Goal: Task Accomplishment & Management: Manage account settings

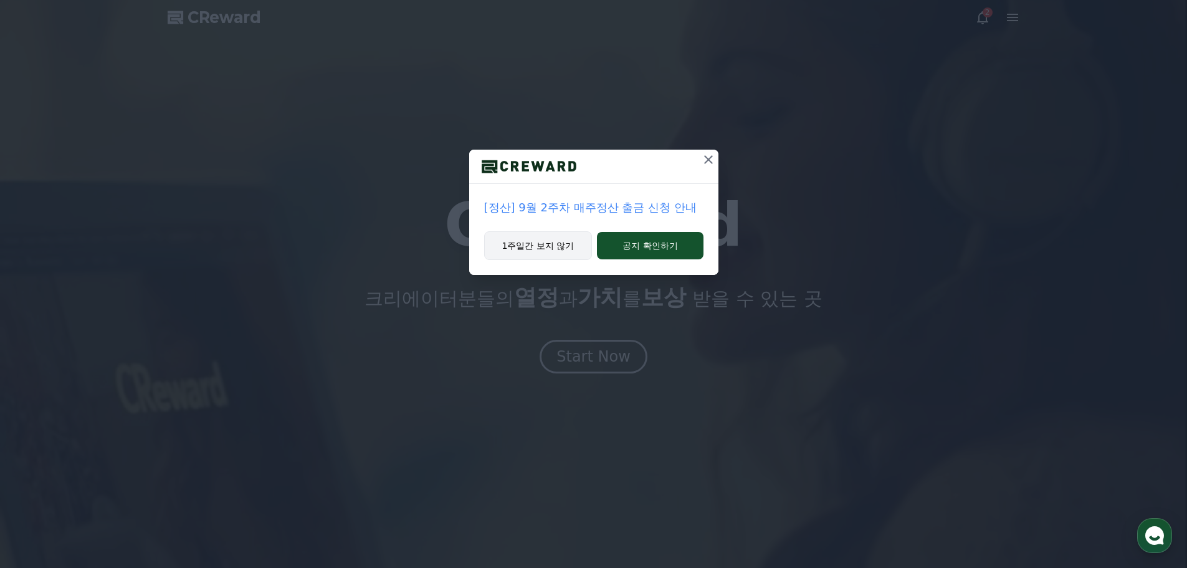
click at [560, 249] on button "1주일간 보지 않기" at bounding box center [538, 245] width 108 height 29
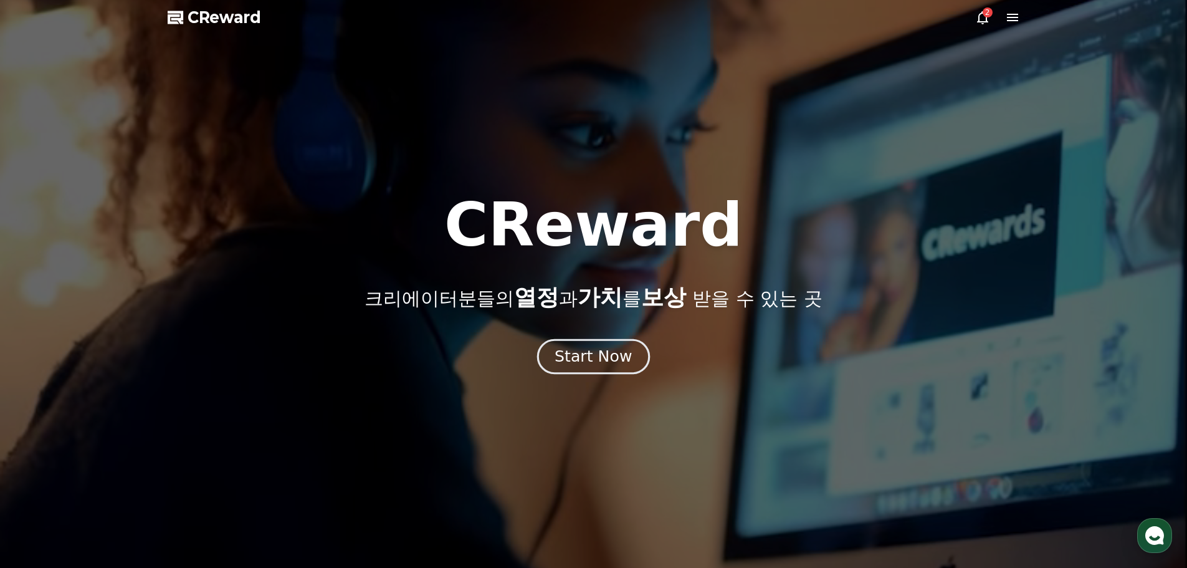
click at [602, 351] on div "Start Now" at bounding box center [593, 356] width 77 height 21
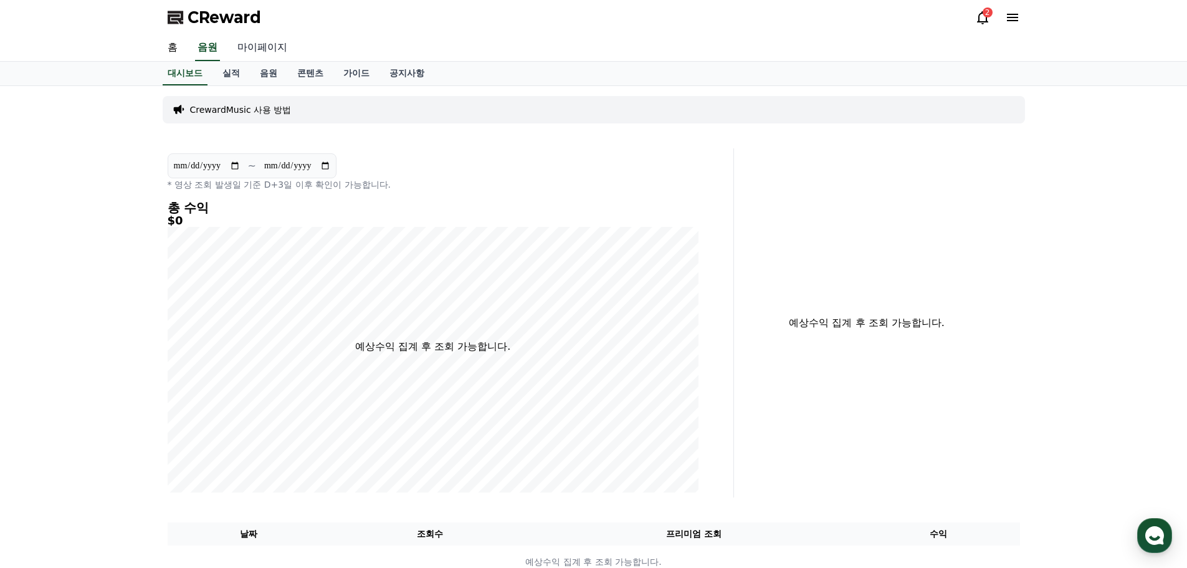
click at [259, 52] on link "마이페이지" at bounding box center [262, 48] width 70 height 26
select select "**********"
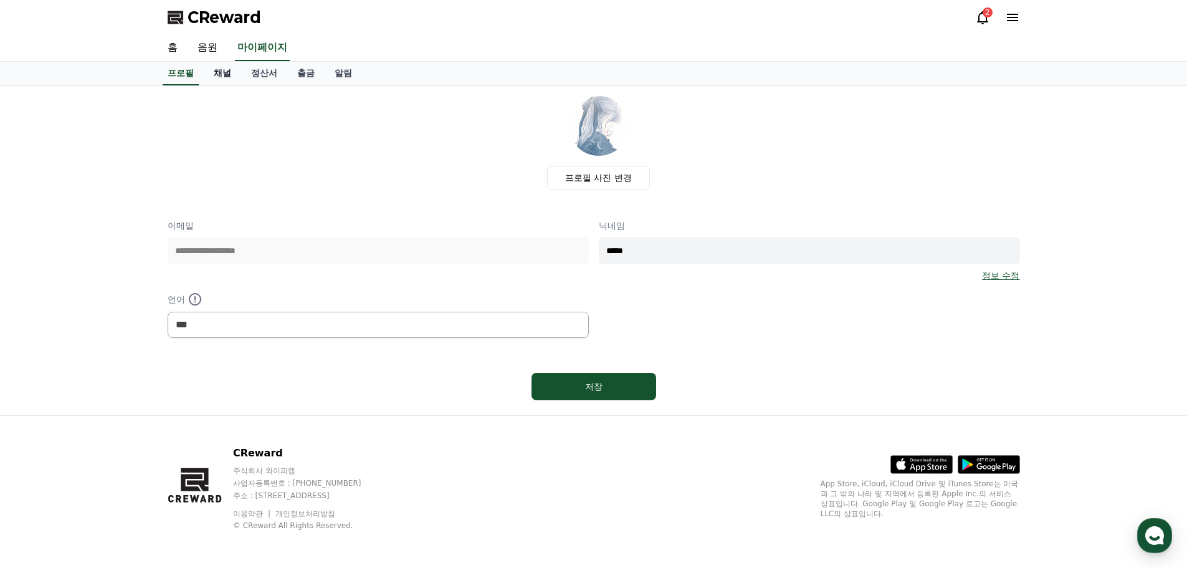
click at [222, 80] on link "채널" at bounding box center [222, 74] width 37 height 24
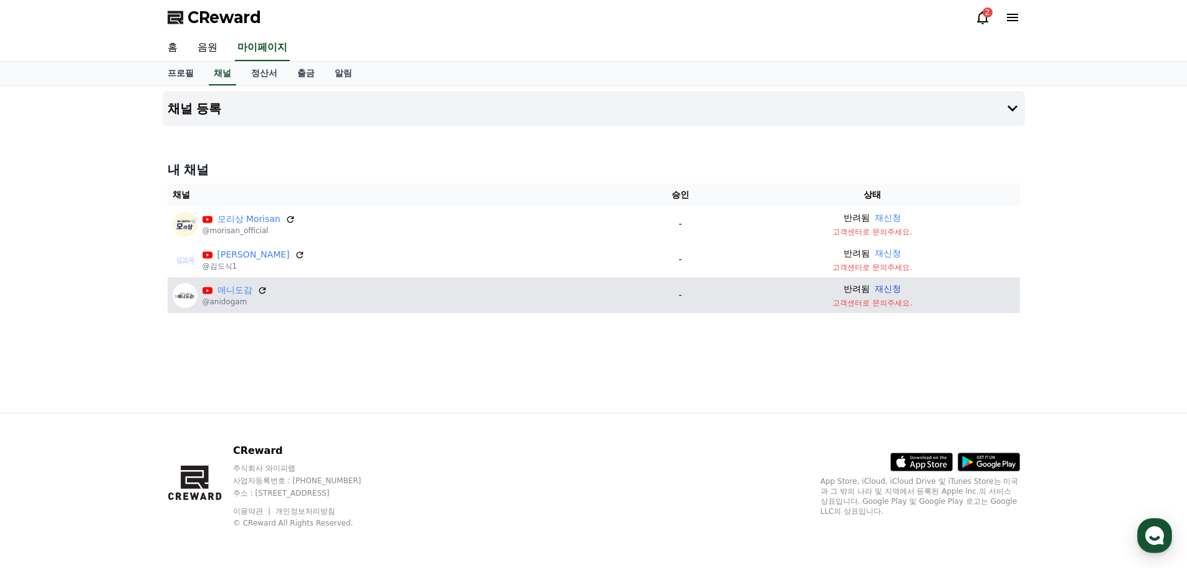
click at [879, 291] on button "재신청" at bounding box center [888, 288] width 26 height 13
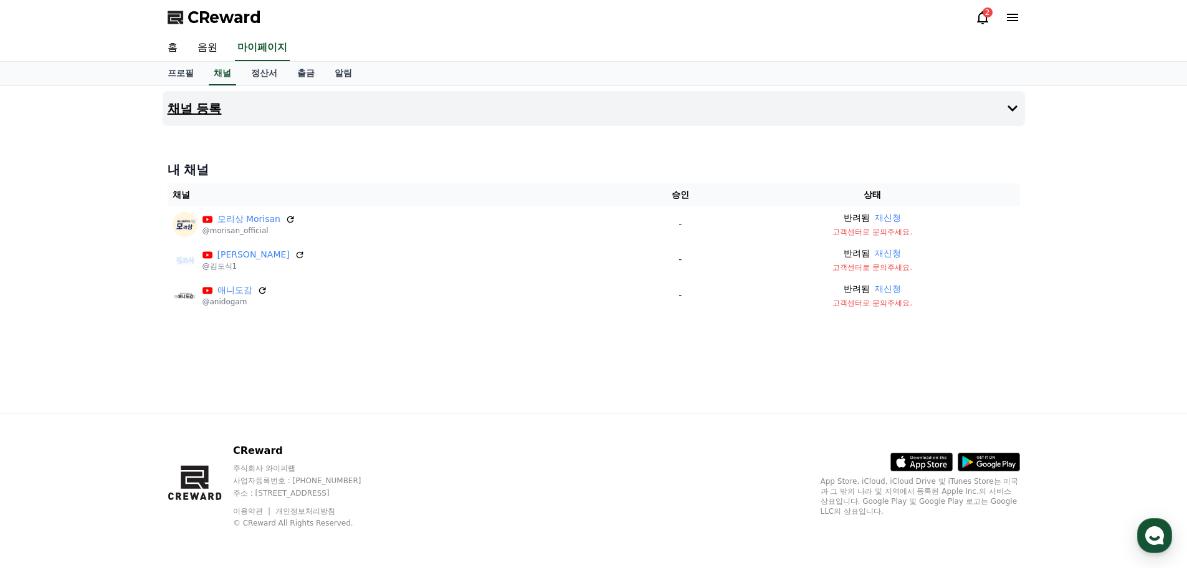
click at [265, 102] on button "채널 등록" at bounding box center [594, 108] width 862 height 35
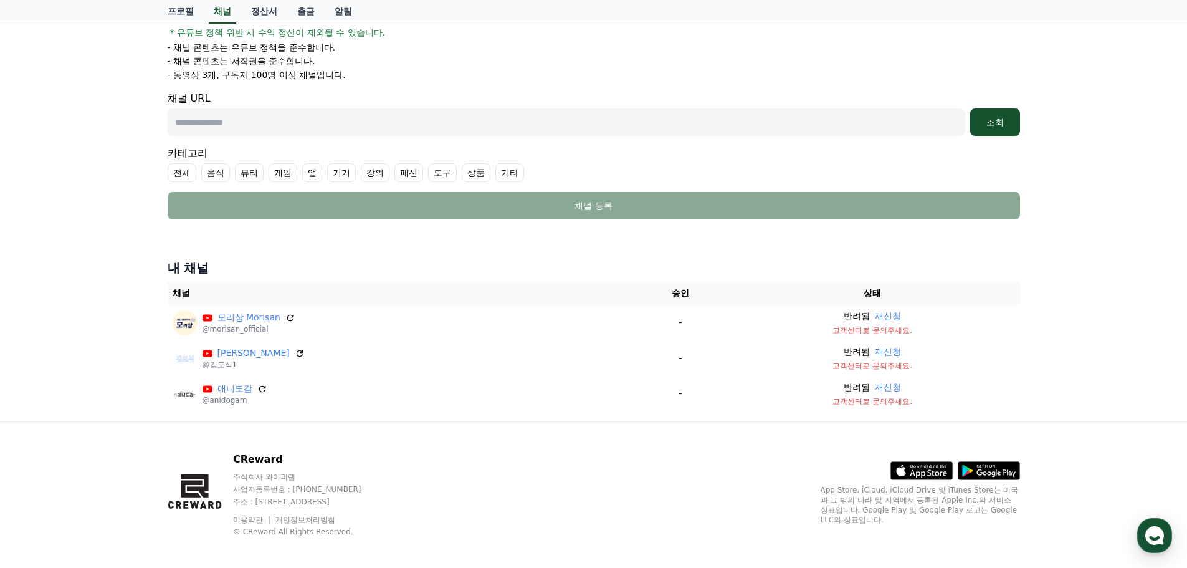
scroll to position [249, 0]
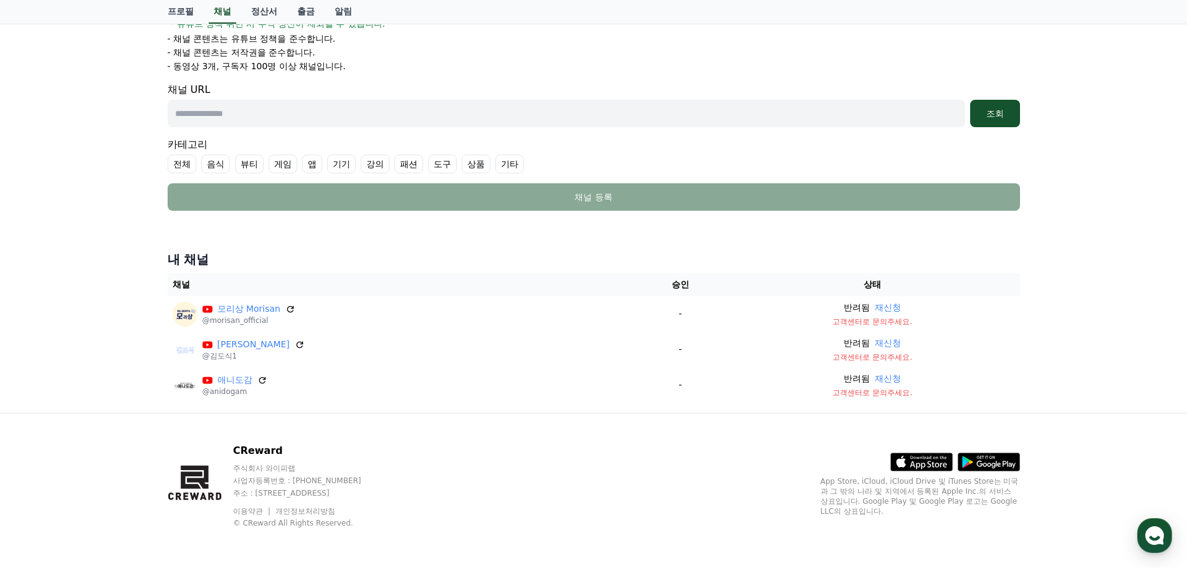
click at [67, 324] on div "채널 등록 Youtube * 알림 * 채널을 URL을 입력 후, 조회 버튼을 통해 인증 절차를 진행해 주세요. 인증이 완료된 채널만 관리자 검…" at bounding box center [593, 125] width 1187 height 576
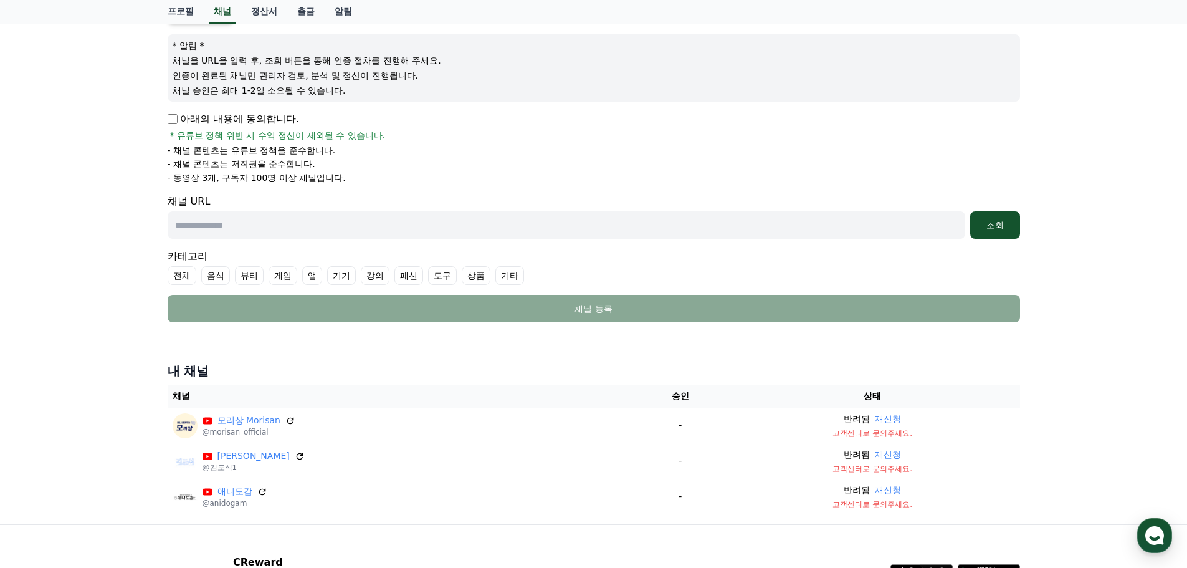
scroll to position [0, 0]
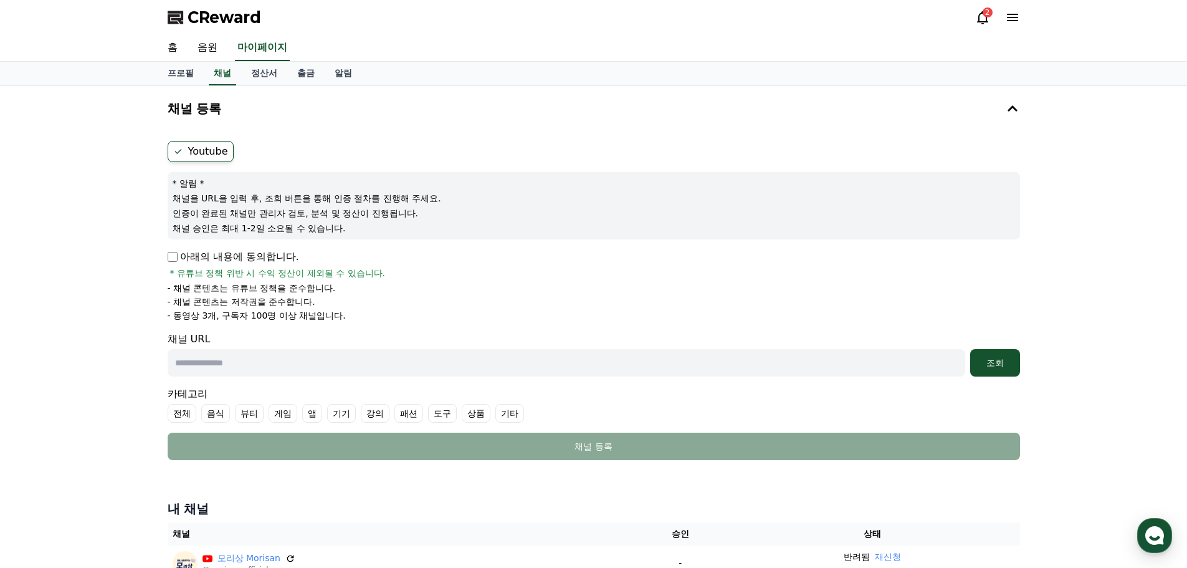
click at [986, 15] on div "2" at bounding box center [988, 12] width 10 height 10
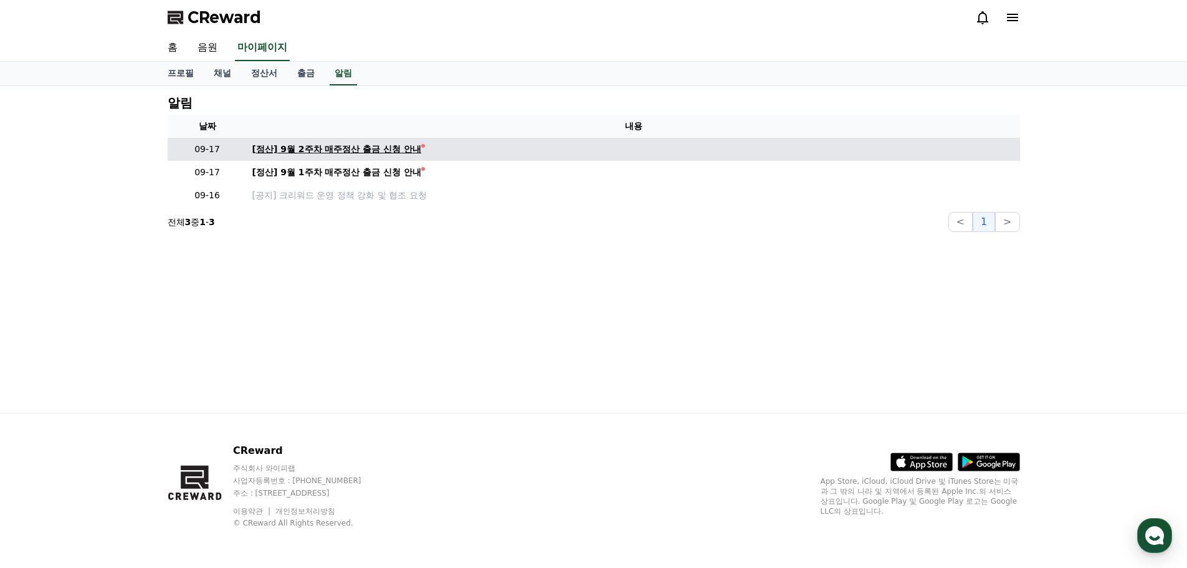
click at [345, 149] on div "[정산] 9월 2주차 매주정산 출금 신청 안내" at bounding box center [336, 149] width 169 height 13
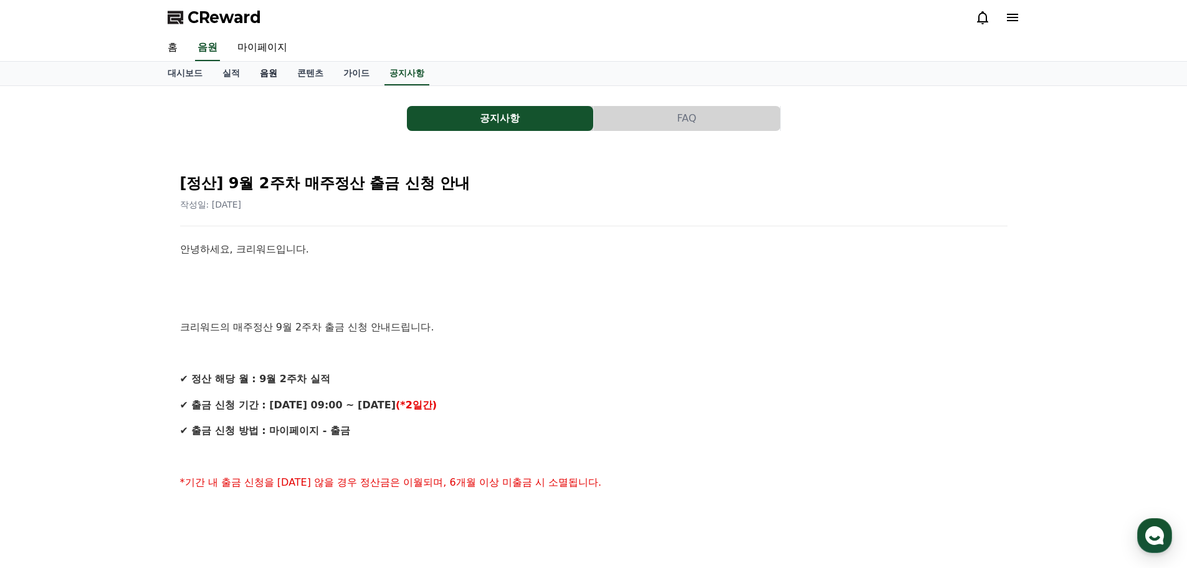
click at [268, 67] on link "음원" at bounding box center [268, 74] width 37 height 24
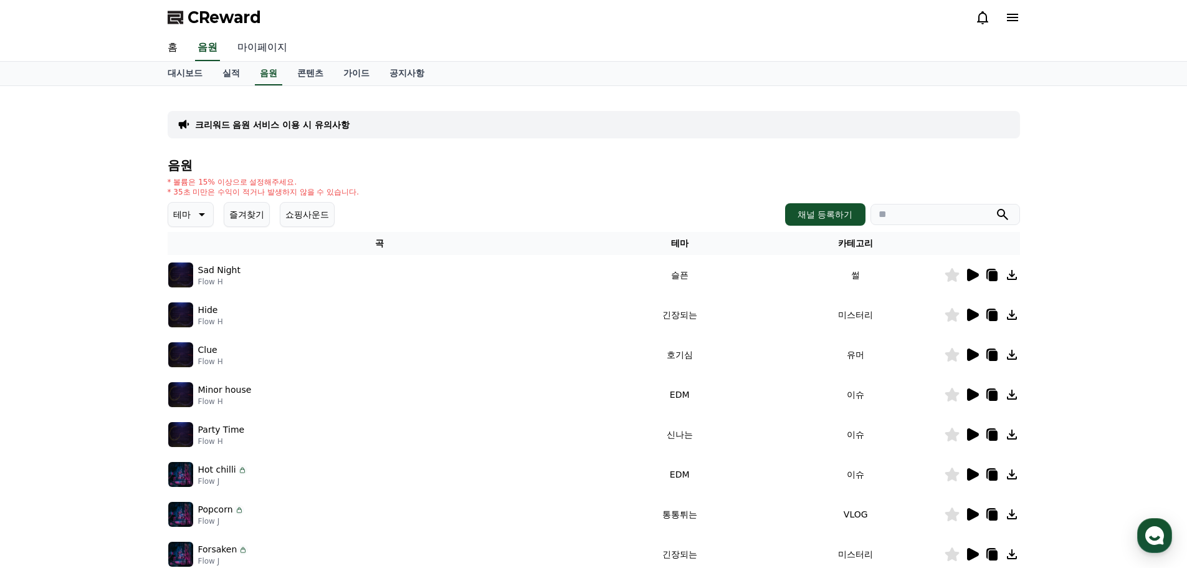
click at [268, 52] on link "마이페이지" at bounding box center [262, 48] width 70 height 26
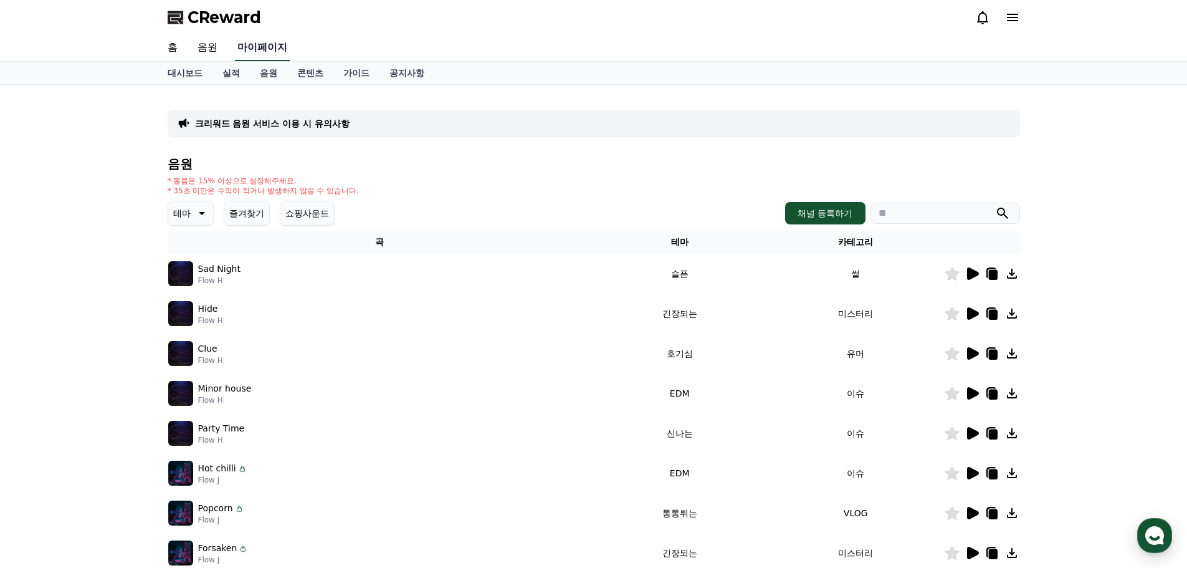
select select "**********"
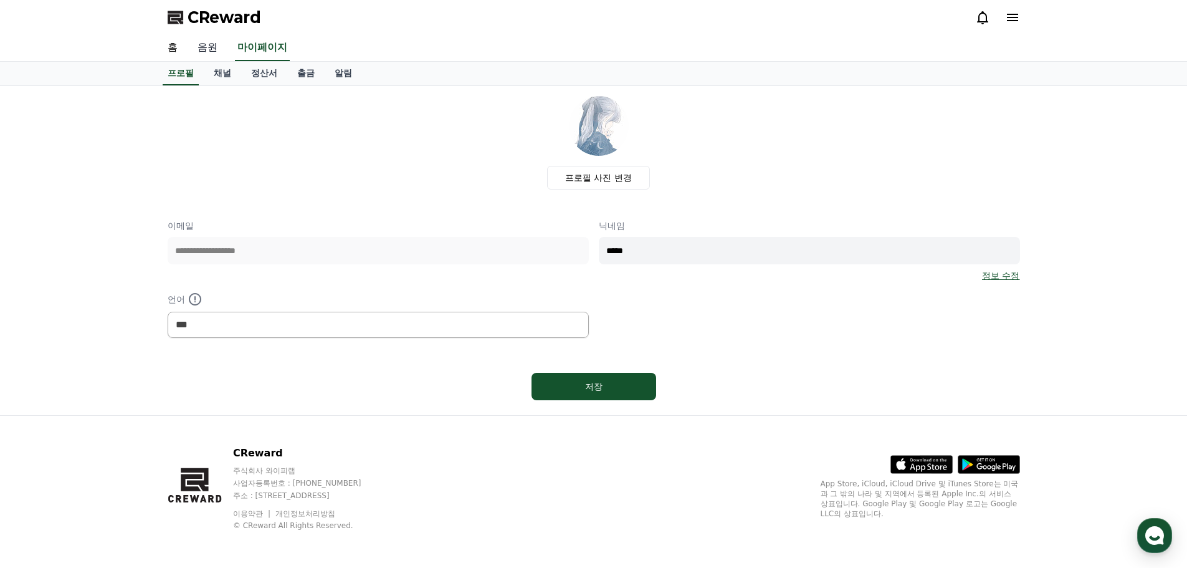
click at [224, 51] on link "음원" at bounding box center [208, 48] width 40 height 26
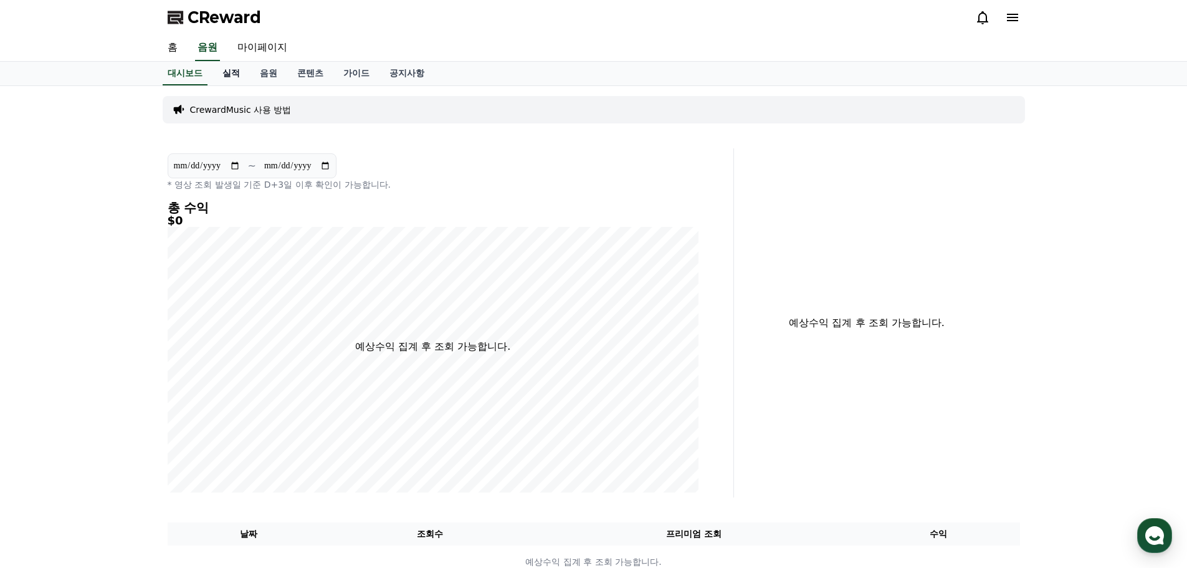
click at [227, 72] on link "실적" at bounding box center [230, 74] width 37 height 24
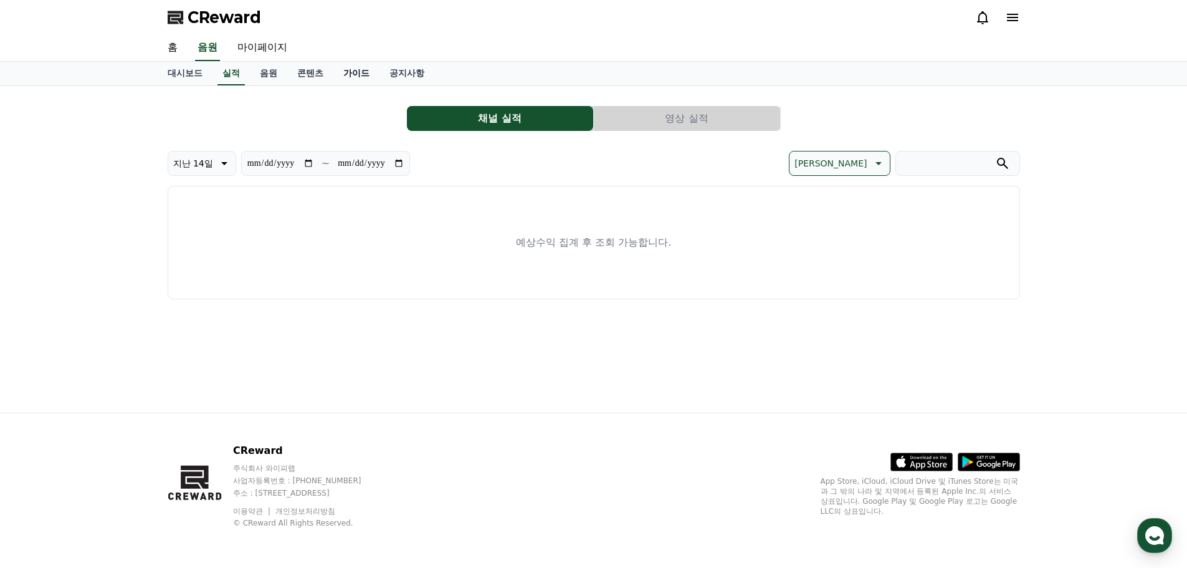
click at [341, 71] on link "가이드" at bounding box center [356, 74] width 46 height 24
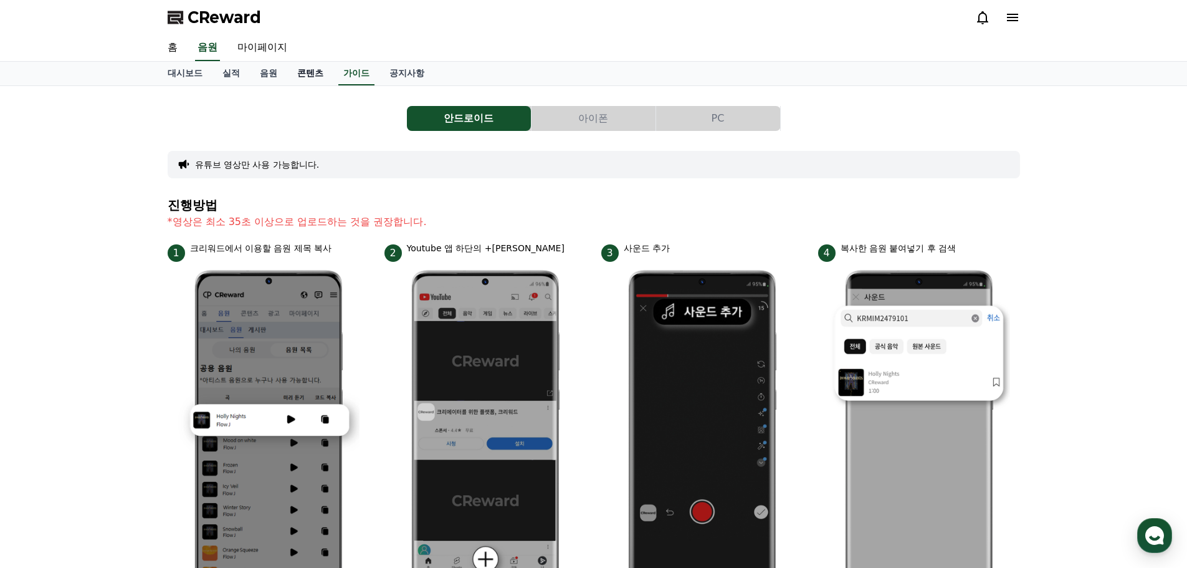
click at [317, 70] on link "콘텐츠" at bounding box center [310, 74] width 46 height 24
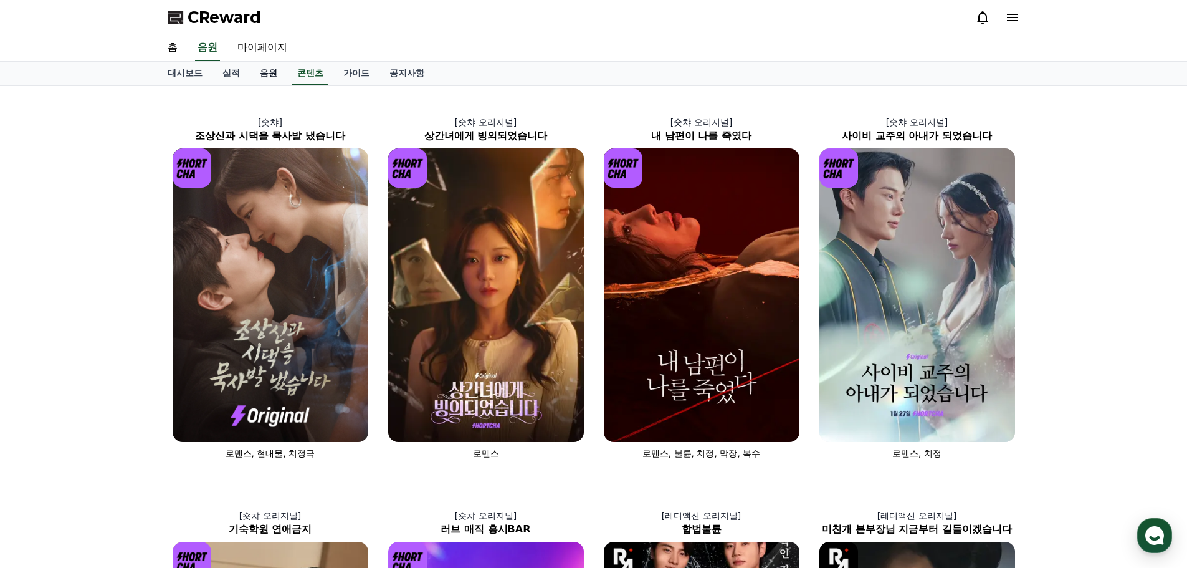
click at [267, 73] on link "음원" at bounding box center [268, 74] width 37 height 24
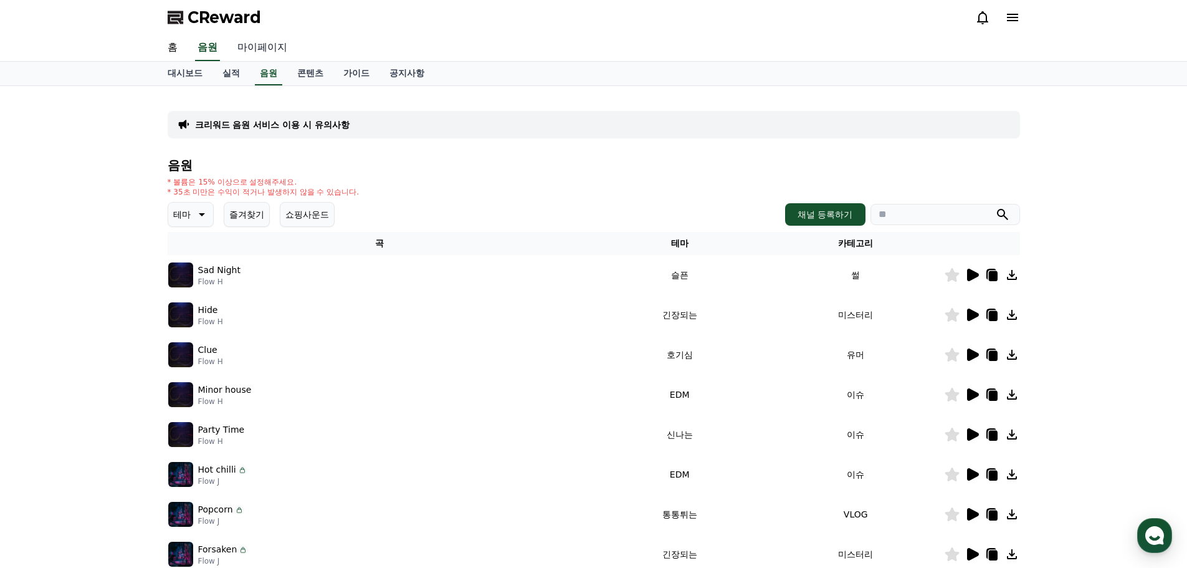
click at [267, 43] on link "마이페이지" at bounding box center [262, 48] width 70 height 26
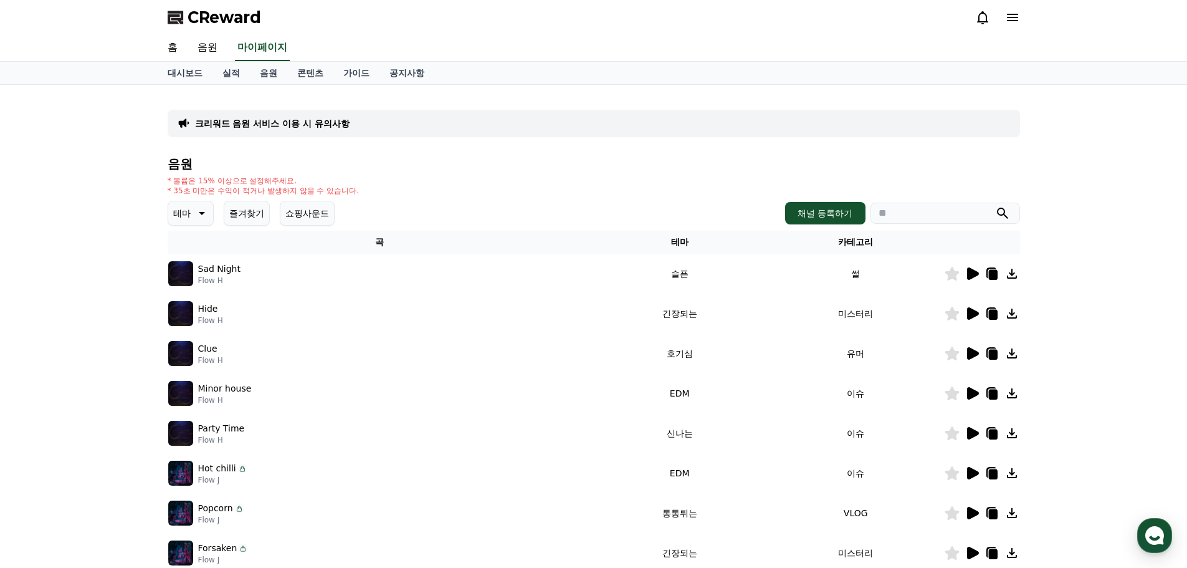
select select "**********"
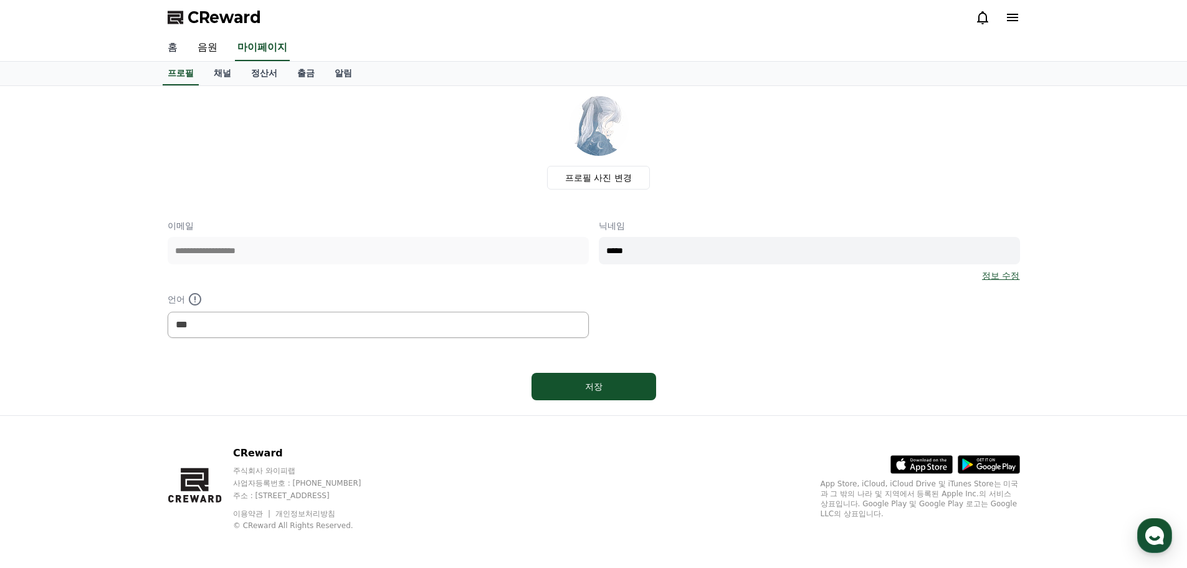
click at [176, 43] on link "홈" at bounding box center [173, 48] width 30 height 26
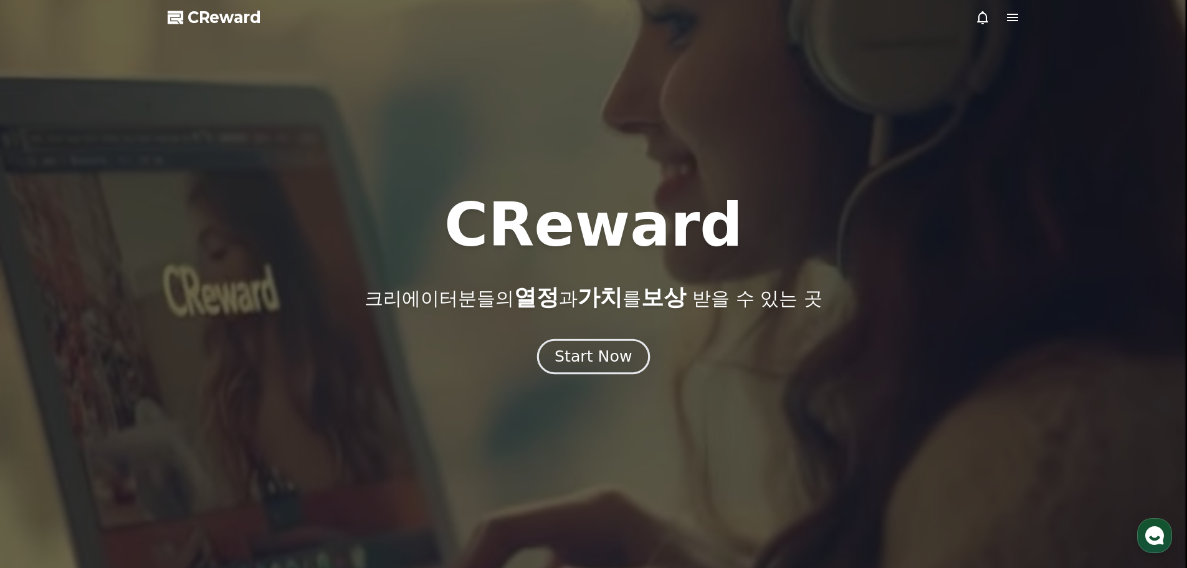
click at [570, 342] on button "Start Now" at bounding box center [593, 356] width 113 height 36
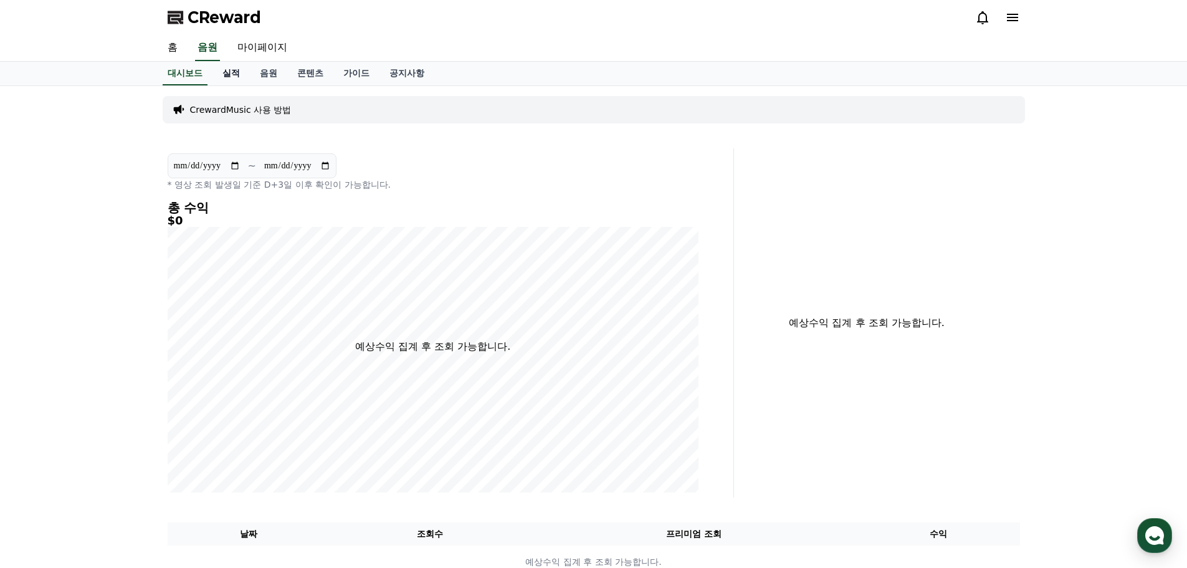
click at [229, 72] on link "실적" at bounding box center [230, 74] width 37 height 24
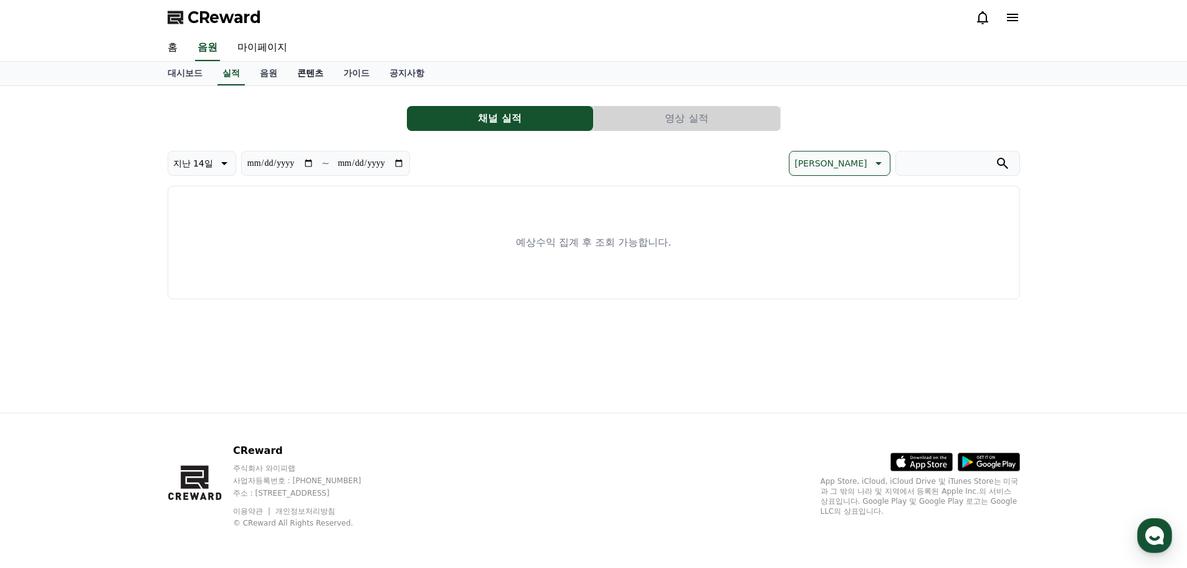
click at [300, 74] on link "콘텐츠" at bounding box center [310, 74] width 46 height 24
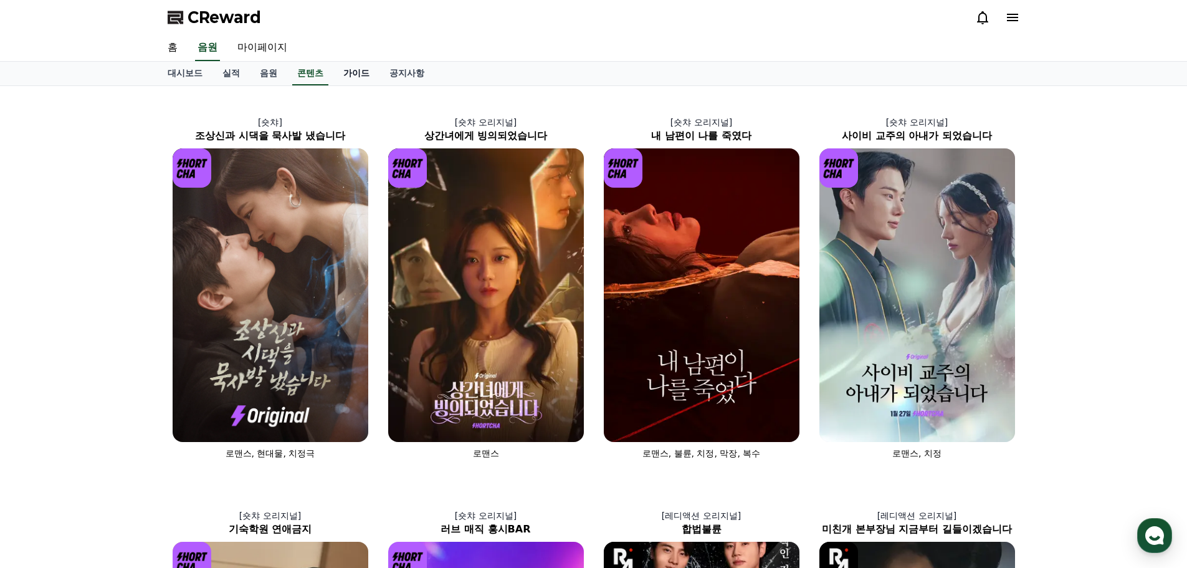
click at [348, 79] on link "가이드" at bounding box center [356, 74] width 46 height 24
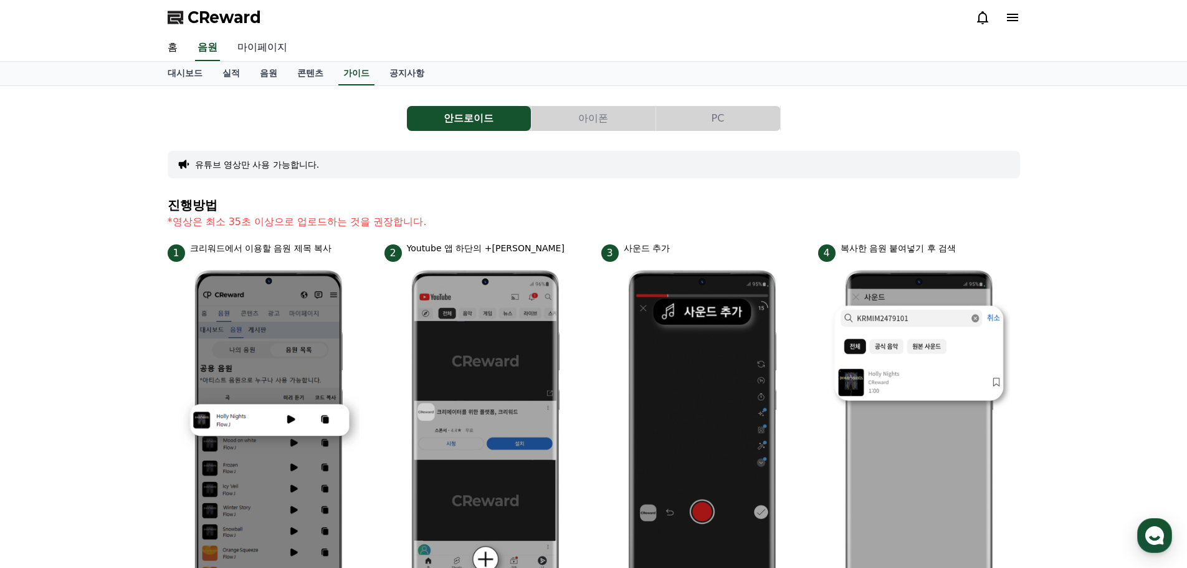
click at [270, 49] on link "마이페이지" at bounding box center [262, 48] width 70 height 26
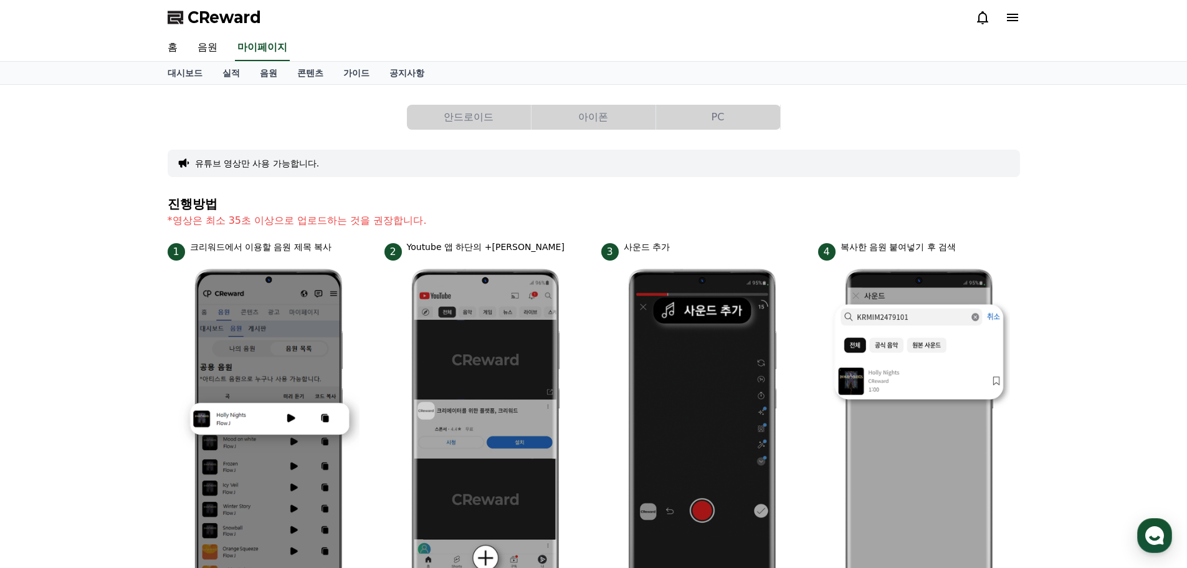
select select "**********"
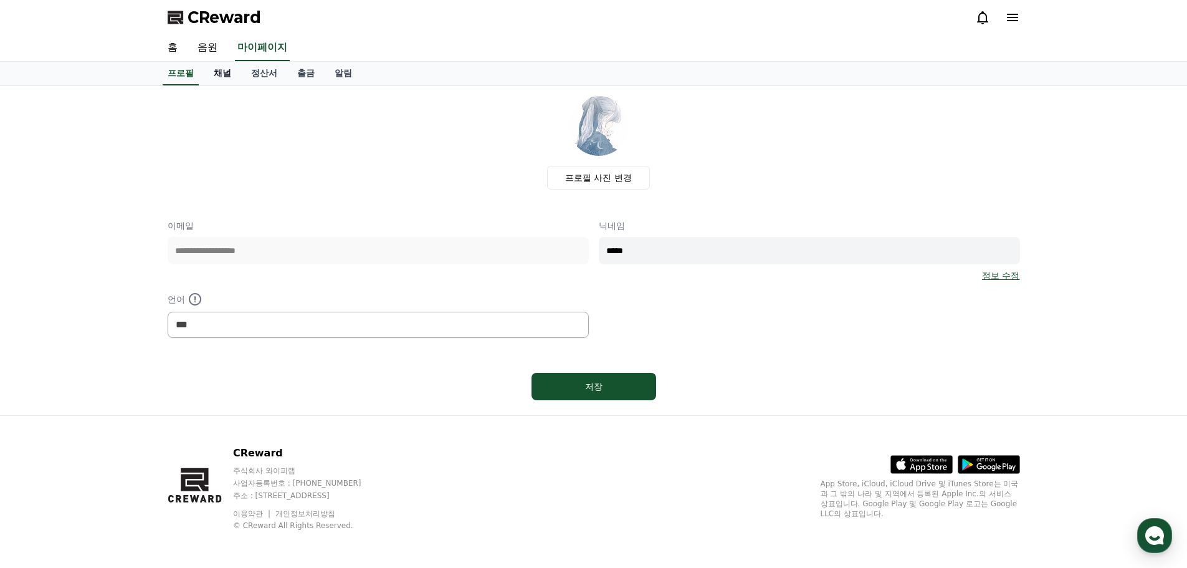
click at [226, 79] on link "채널" at bounding box center [222, 74] width 37 height 24
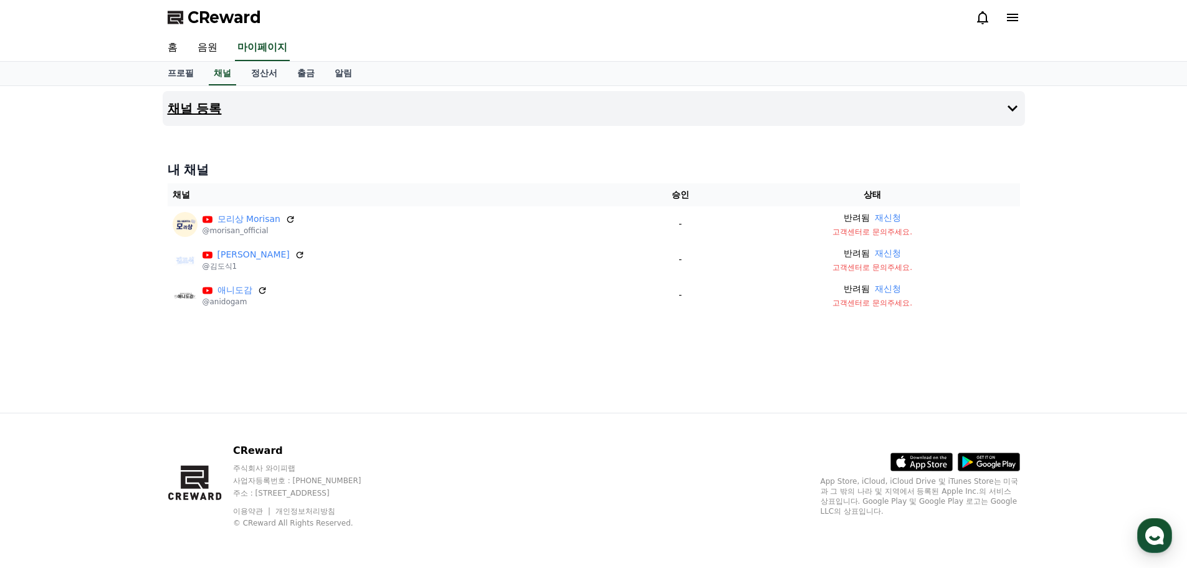
click at [855, 111] on button "채널 등록" at bounding box center [594, 108] width 862 height 35
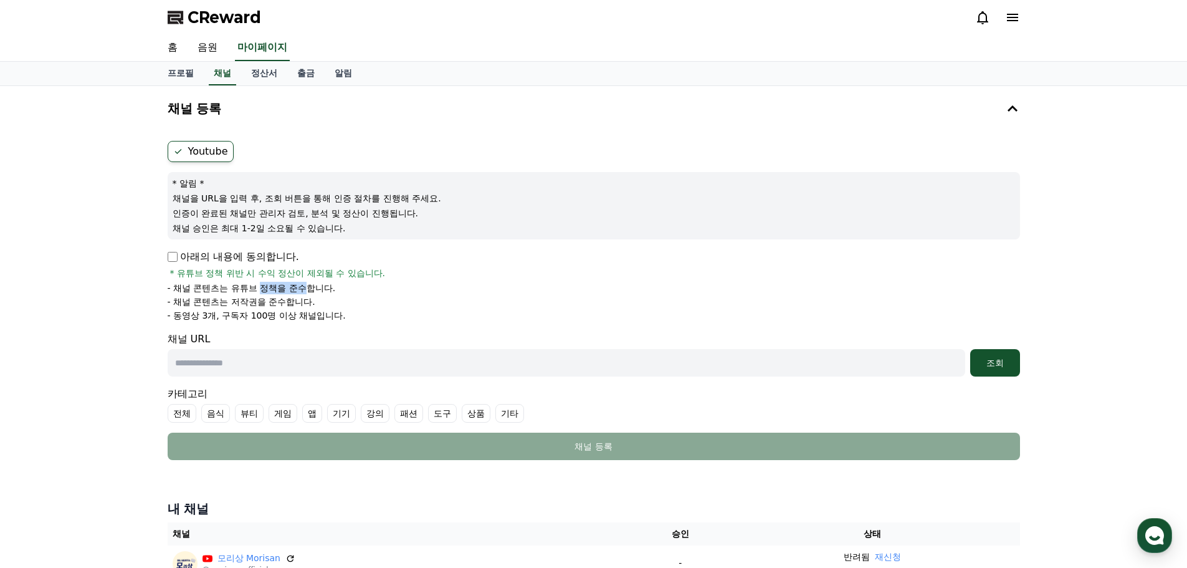
drag, startPoint x: 270, startPoint y: 288, endPoint x: 306, endPoint y: 289, distance: 36.1
click at [306, 289] on p "- 채널 콘텐츠는 유튜브 정책을 준수합니다." at bounding box center [252, 288] width 168 height 12
drag, startPoint x: 272, startPoint y: 319, endPoint x: 302, endPoint y: 323, distance: 29.5
click at [302, 323] on form "Youtube * 알림 * 채널을 URL을 입력 후, 조회 버튼을 통해 인증 절차를 진행해 주세요. 인증이 완료된 채널만 관리자 검토, 분석 …" at bounding box center [594, 300] width 852 height 319
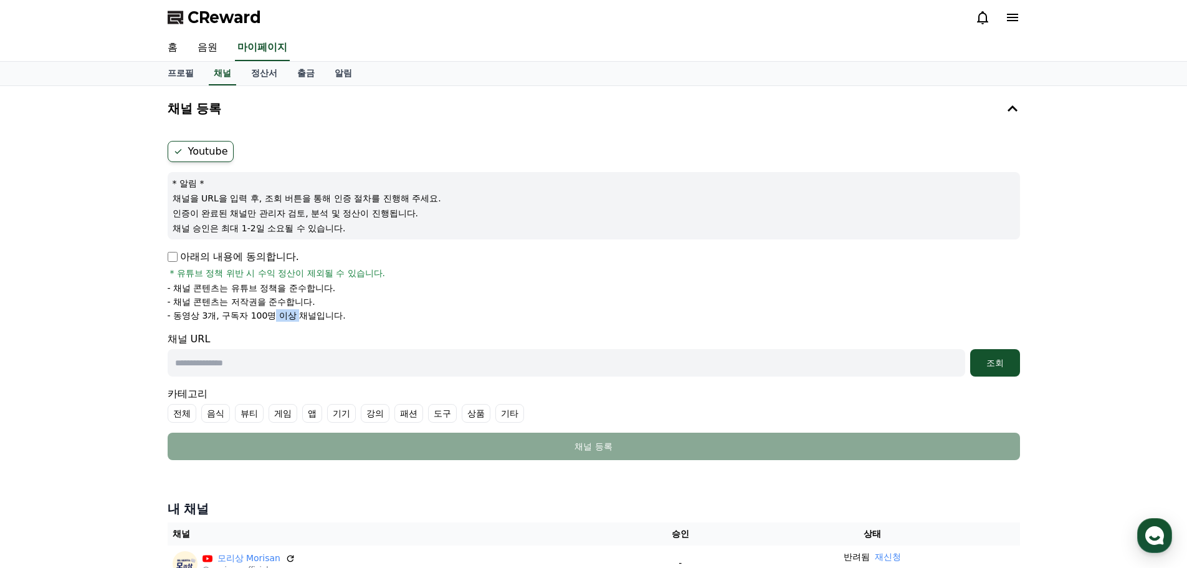
click at [302, 323] on form "Youtube * 알림 * 채널을 URL을 입력 후, 조회 버튼을 통해 인증 절차를 진행해 주세요. 인증이 완료된 채널만 관리자 검토, 분석 …" at bounding box center [594, 300] width 852 height 319
